Goal: Information Seeking & Learning: Learn about a topic

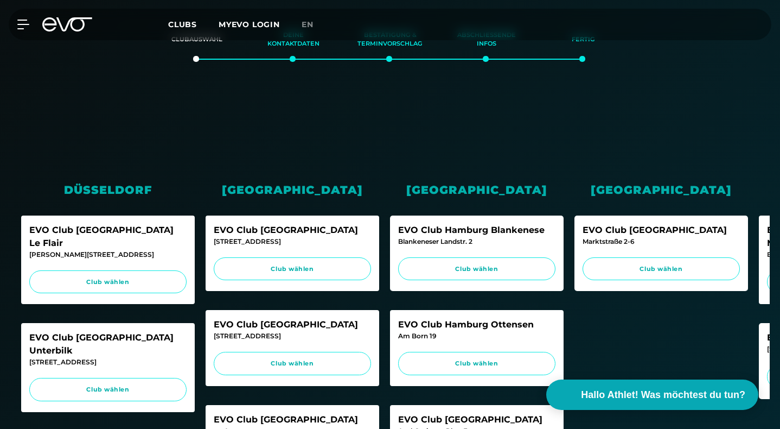
scroll to position [267, 0]
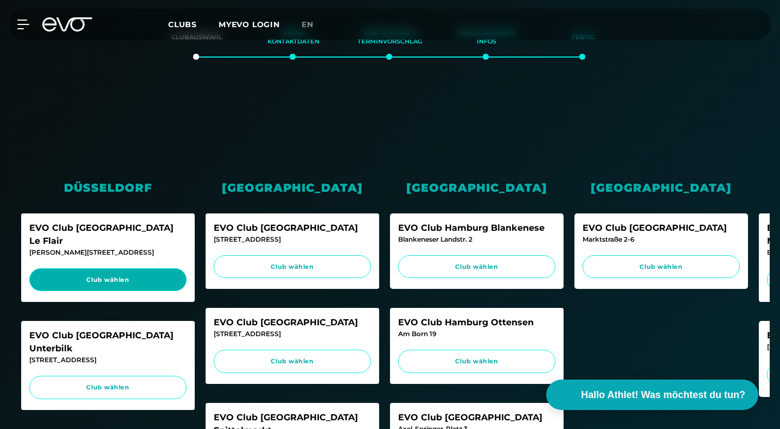
click at [72, 275] on span "Club wählen" at bounding box center [108, 279] width 137 height 9
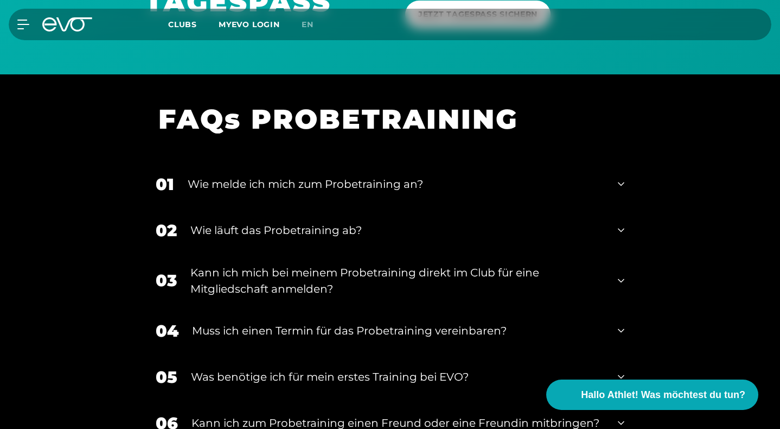
scroll to position [1382, 0]
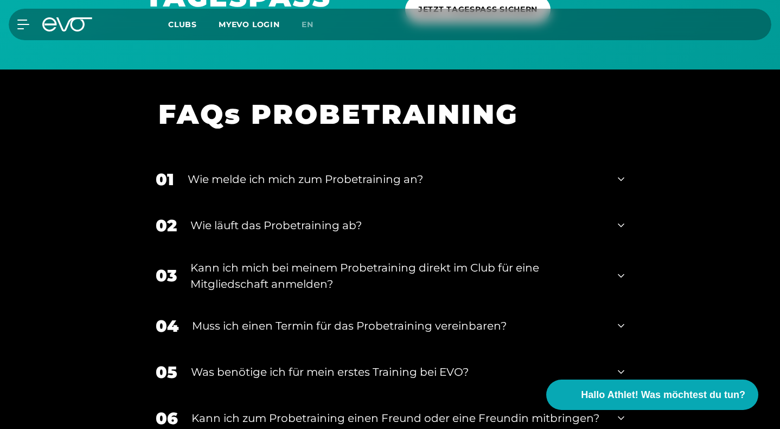
click at [296, 186] on div "Wie melde ich mich zum Probetraining an?" at bounding box center [396, 179] width 417 height 16
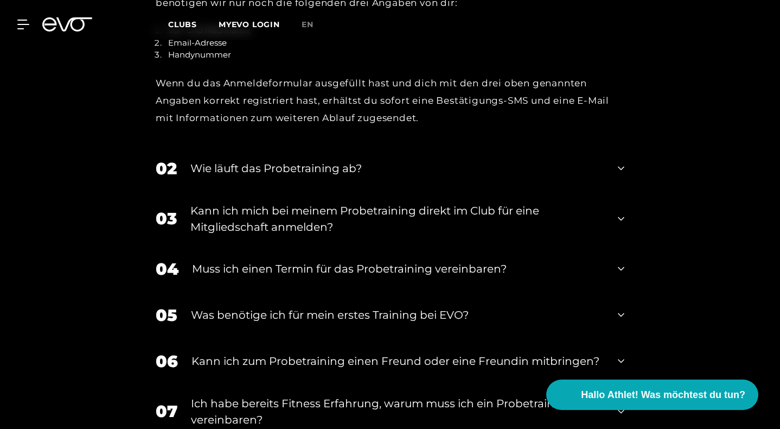
scroll to position [1637, 0]
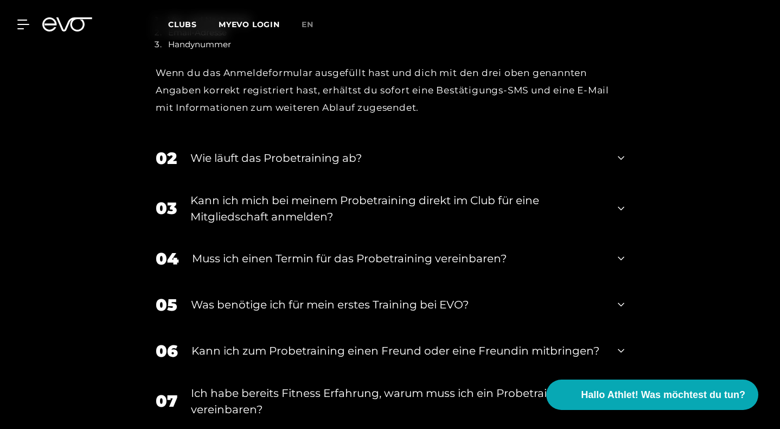
click at [318, 266] on div "Muss ich einen Termin für das Probetraining vereinbaren?" at bounding box center [398, 258] width 412 height 16
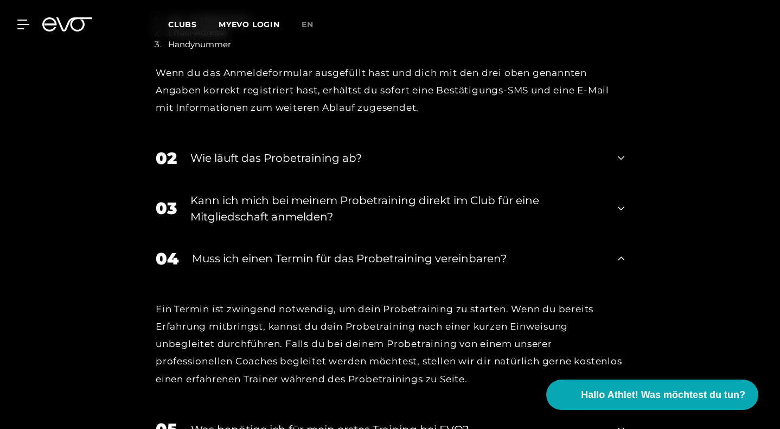
click at [318, 266] on div "Muss ich einen Termin für das Probetraining vereinbaren?" at bounding box center [398, 258] width 412 height 16
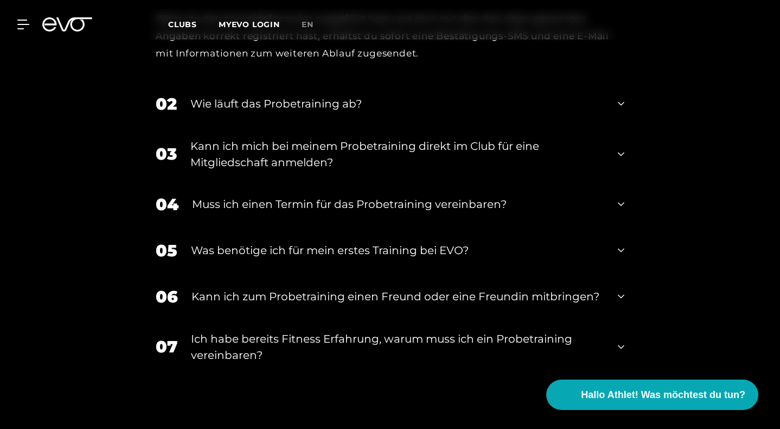
scroll to position [1693, 0]
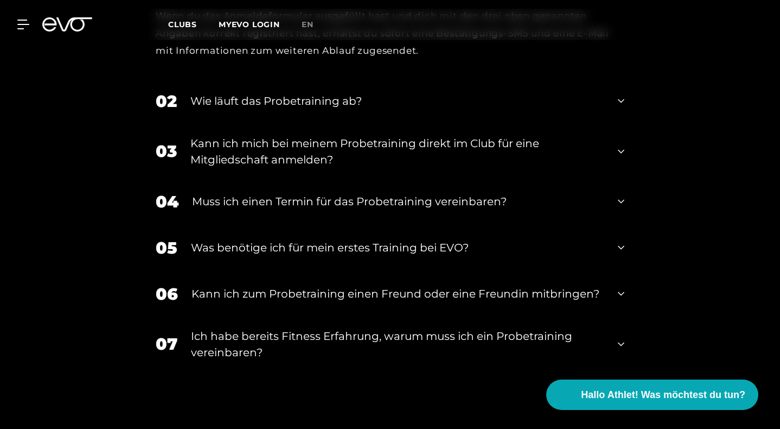
click at [323, 256] on div "Was benötige ich für mein erstes Training bei EVO?" at bounding box center [397, 247] width 413 height 16
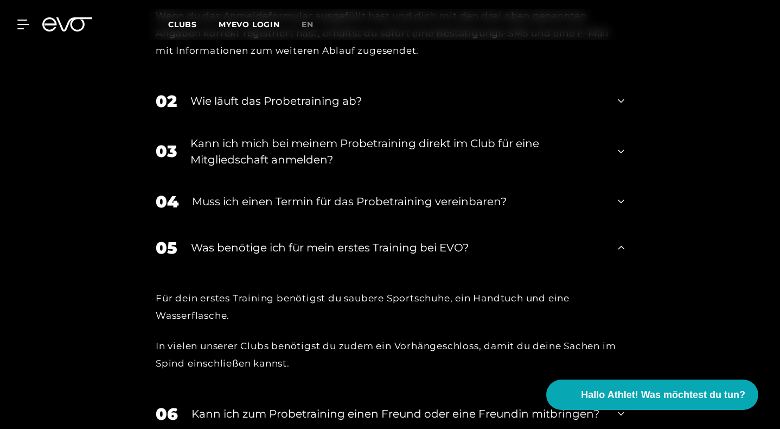
click at [323, 256] on div "Was benötige ich für mein erstes Training bei EVO?" at bounding box center [397, 247] width 413 height 16
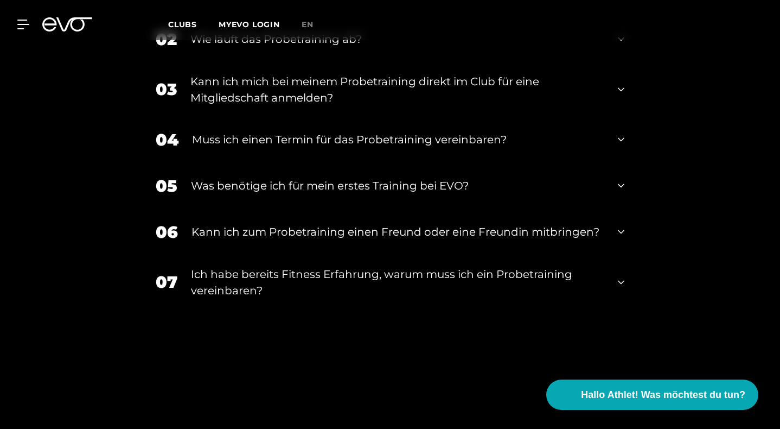
scroll to position [1755, 0]
click at [332, 289] on div "Ich habe bereits Fitness Erfahrung, warum muss ich ein Probetraining vereinbare…" at bounding box center [397, 282] width 413 height 33
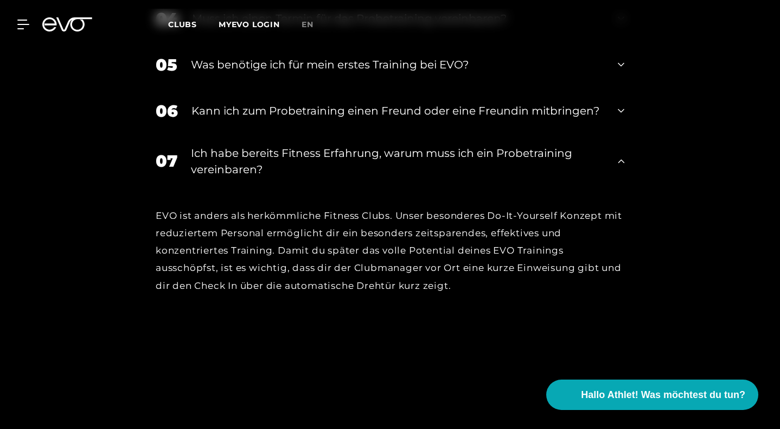
scroll to position [1878, 0]
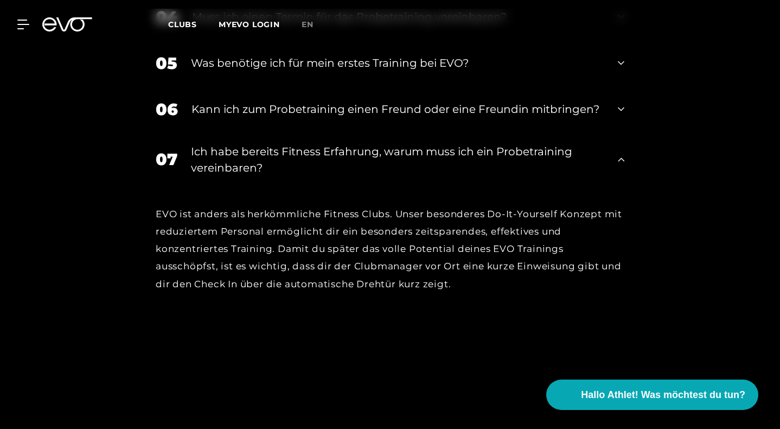
click at [309, 163] on div "Ich habe bereits Fitness Erfahrung, warum muss ich ein Probetraining vereinbare…" at bounding box center [397, 159] width 413 height 33
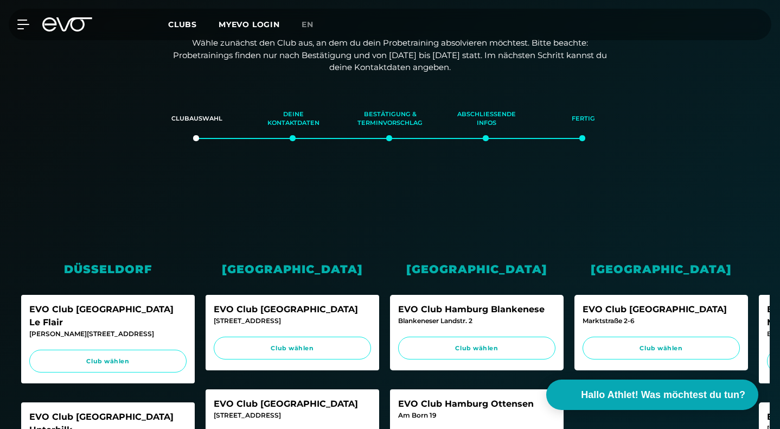
scroll to position [188, 0]
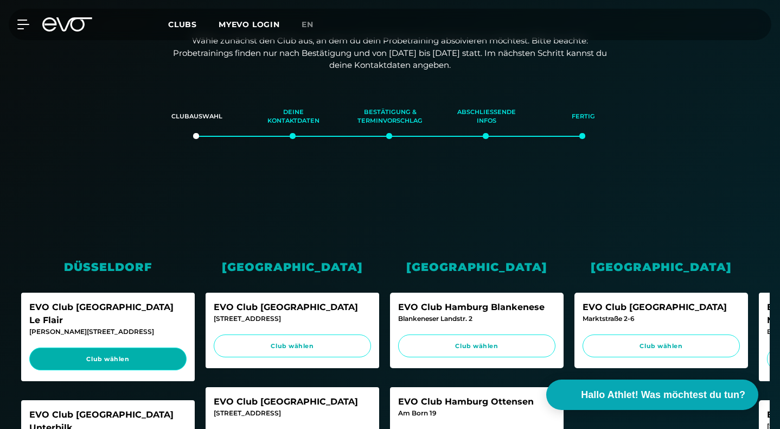
click at [104, 350] on link "Club wählen" at bounding box center [107, 358] width 157 height 23
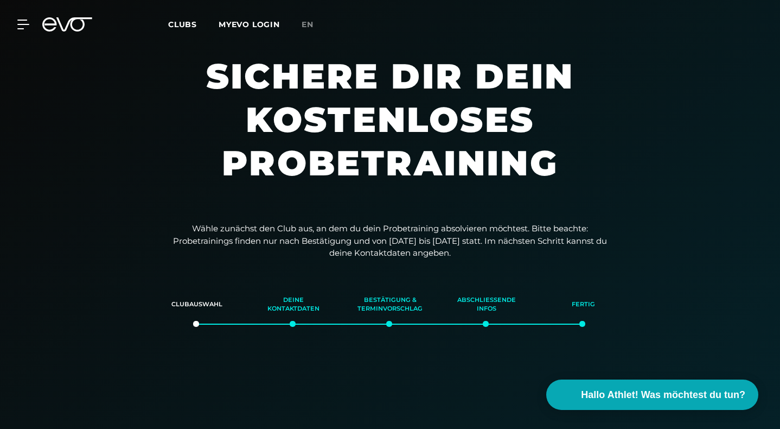
scroll to position [0, 0]
click at [35, 27] on div "MyEVO Login Über EVO Mitgliedschaften Probetraining TAGESPASS EVO Studios [GEOG…" at bounding box center [390, 24] width 776 height 31
click at [28, 25] on icon at bounding box center [25, 24] width 15 height 9
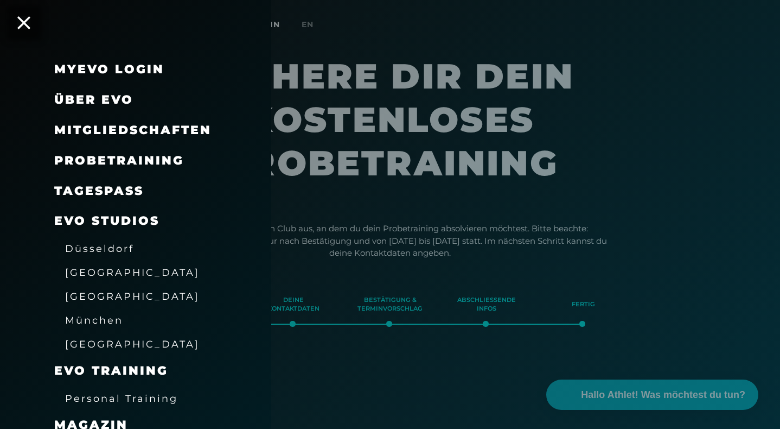
click at [83, 161] on span "Probetraining" at bounding box center [119, 160] width 130 height 15
click at [160, 160] on span "Probetraining" at bounding box center [119, 160] width 130 height 15
click at [421, 22] on div at bounding box center [390, 214] width 780 height 429
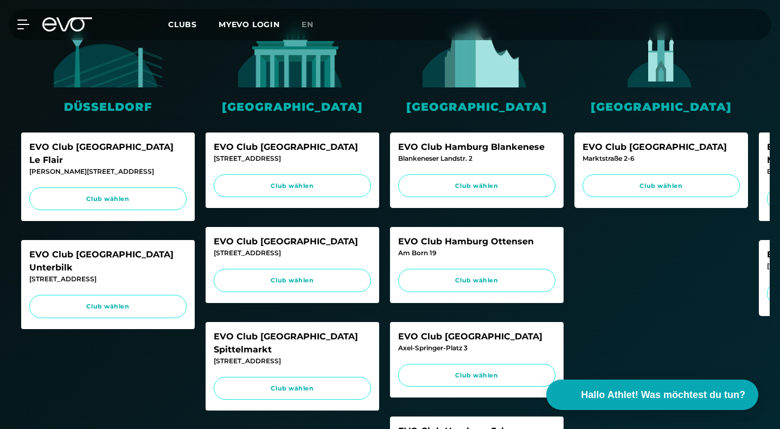
scroll to position [343, 0]
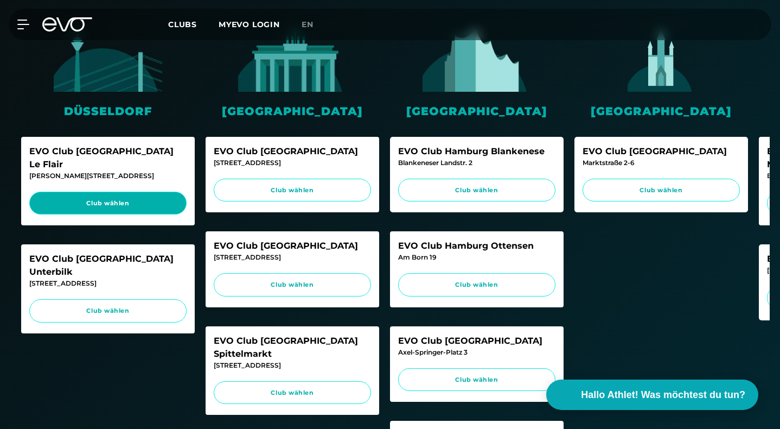
click at [138, 199] on span "Club wählen" at bounding box center [108, 203] width 137 height 9
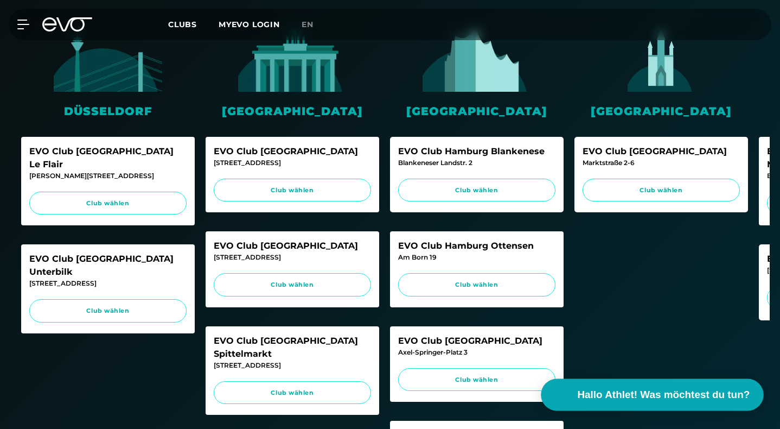
click at [647, 400] on span "Hallo Athlet! Was möchtest du tun?" at bounding box center [664, 394] width 173 height 15
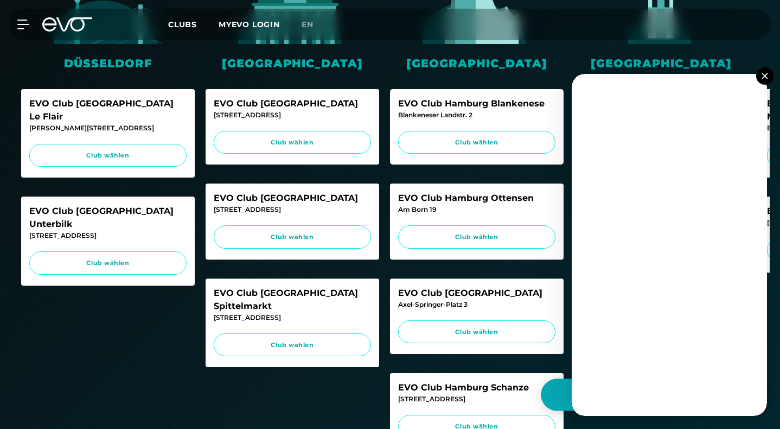
scroll to position [389, 0]
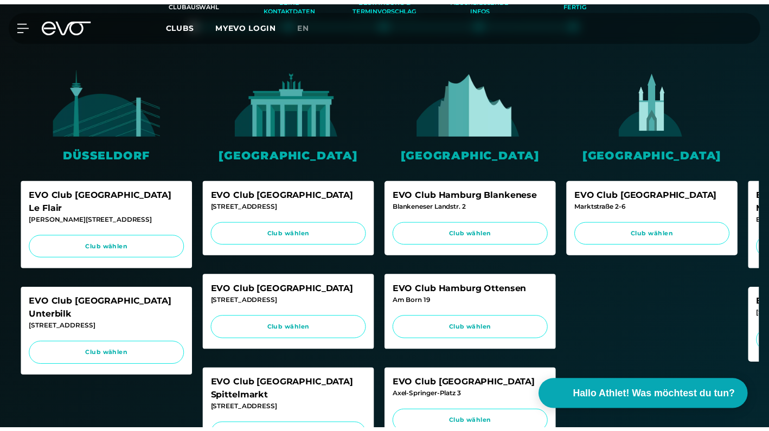
scroll to position [310, 0]
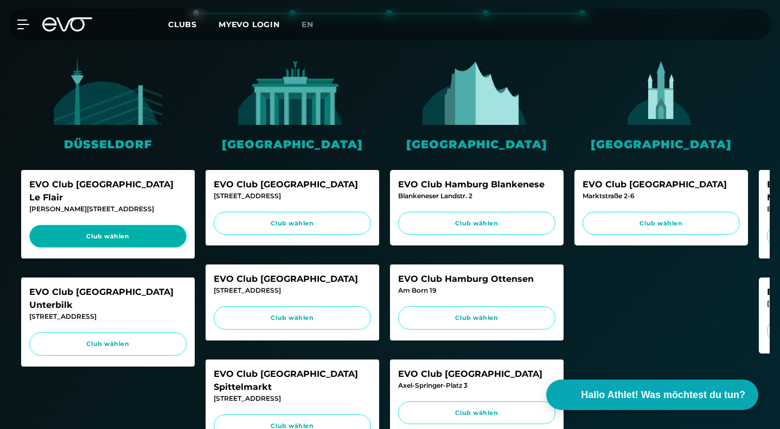
click at [100, 232] on span "Club wählen" at bounding box center [108, 236] width 137 height 9
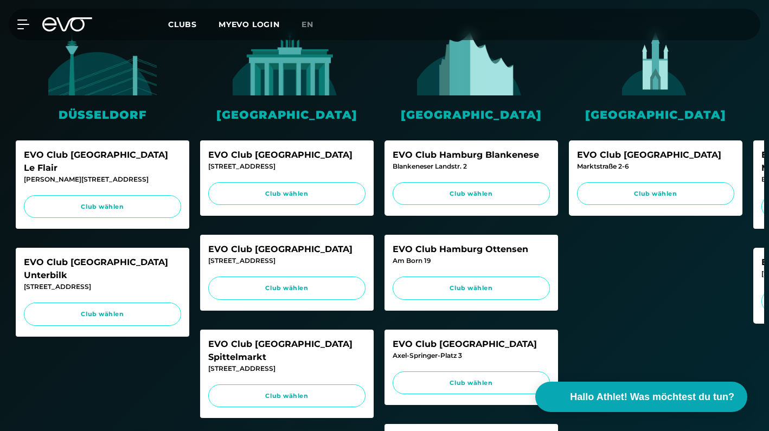
scroll to position [0, -1]
click at [104, 272] on div "EVO Club Düsseldorf Unterbilk Gladbacherstraße 6 Club wählen" at bounding box center [103, 292] width 174 height 89
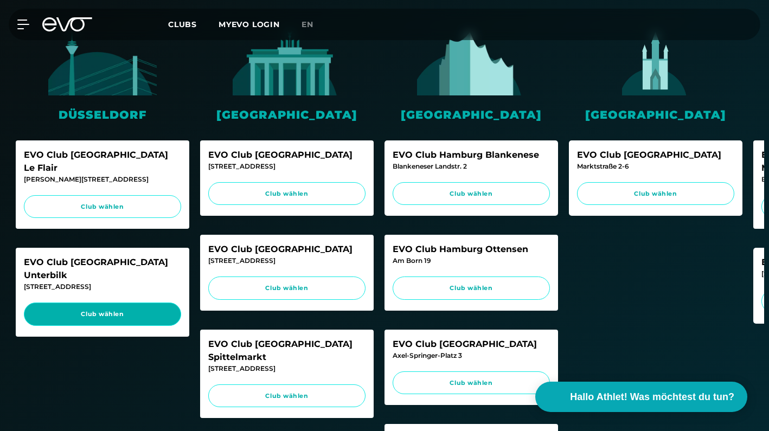
click at [104, 303] on link "Club wählen" at bounding box center [102, 314] width 157 height 23
